Goal: Check status: Check status

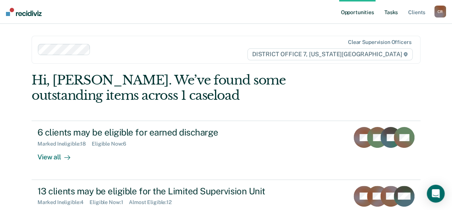
click at [393, 15] on link "Tasks" at bounding box center [391, 12] width 16 height 24
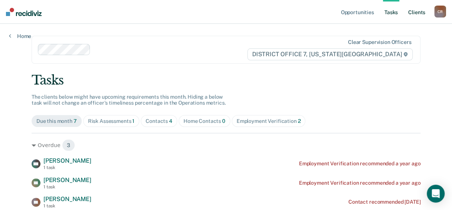
click at [412, 11] on link "Client s" at bounding box center [417, 12] width 20 height 24
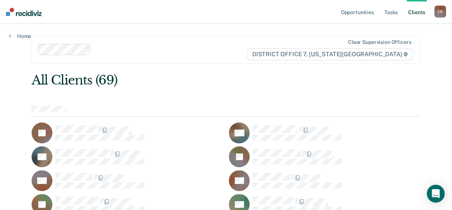
scroll to position [37, 0]
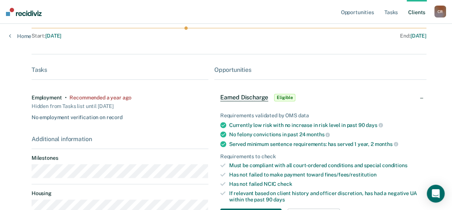
scroll to position [149, 0]
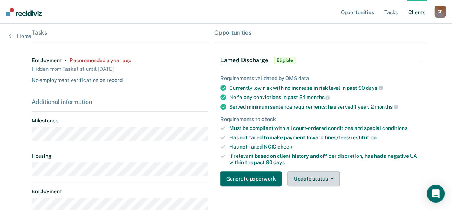
click at [331, 177] on button "Update status" at bounding box center [314, 178] width 52 height 15
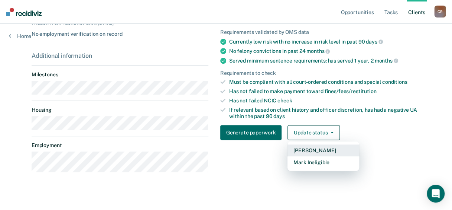
scroll to position [200, 0]
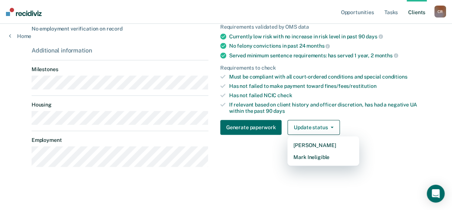
click at [245, 165] on div "Opportunities Earned Discharge Eligible Requirements validated by OMS data Curr…" at bounding box center [320, 75] width 212 height 195
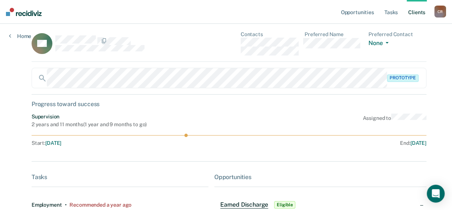
scroll to position [0, 0]
